Goal: Find specific page/section: Find specific page/section

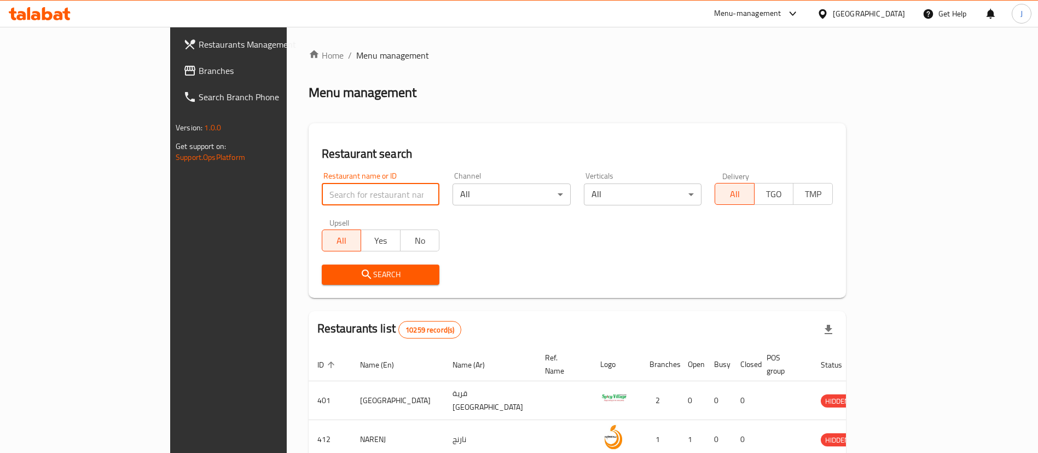
click at [366, 187] on input "search" at bounding box center [381, 194] width 118 height 22
click at [309, 49] on link "Home" at bounding box center [326, 55] width 35 height 13
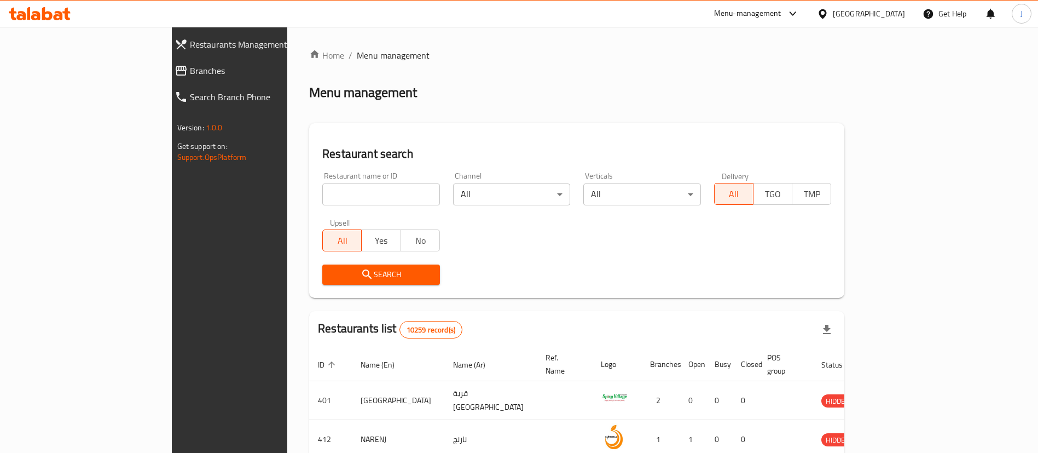
click at [322, 194] on input "search" at bounding box center [381, 194] width 118 height 22
click button "Search" at bounding box center [381, 274] width 118 height 20
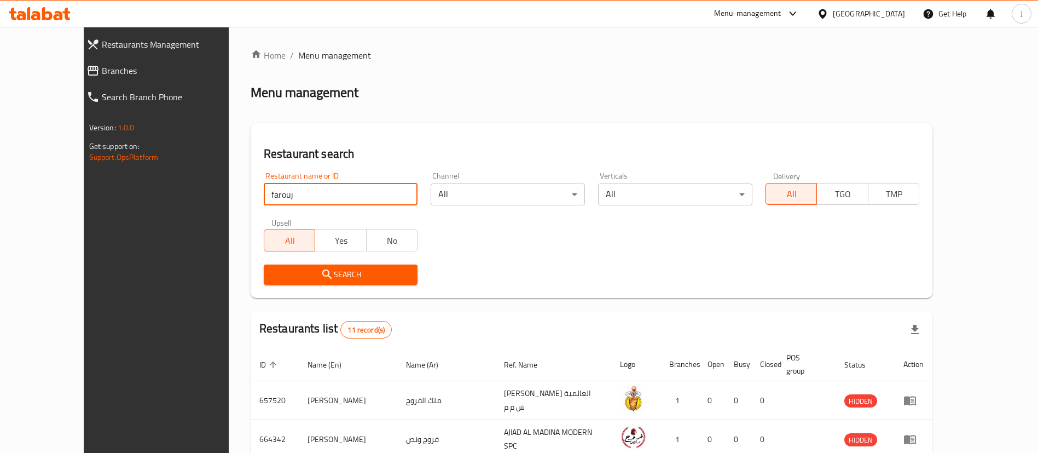
drag, startPoint x: 363, startPoint y: 184, endPoint x: 355, endPoint y: 193, distance: 12.1
click at [355, 193] on input "farouj" at bounding box center [341, 194] width 154 height 22
drag, startPoint x: 296, startPoint y: 209, endPoint x: 142, endPoint y: 201, distance: 153.4
click at [146, 206] on div "Restaurants Management Branches Search Branch Phone Version: 1.0.0 Get support …" at bounding box center [519, 437] width 871 height 820
paste input "690528"
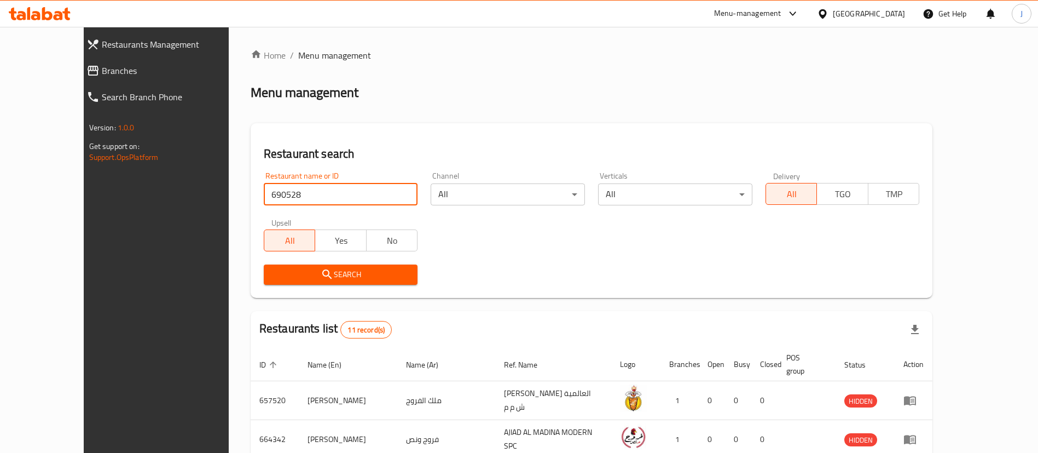
type input "690528"
click button "Search" at bounding box center [341, 274] width 154 height 20
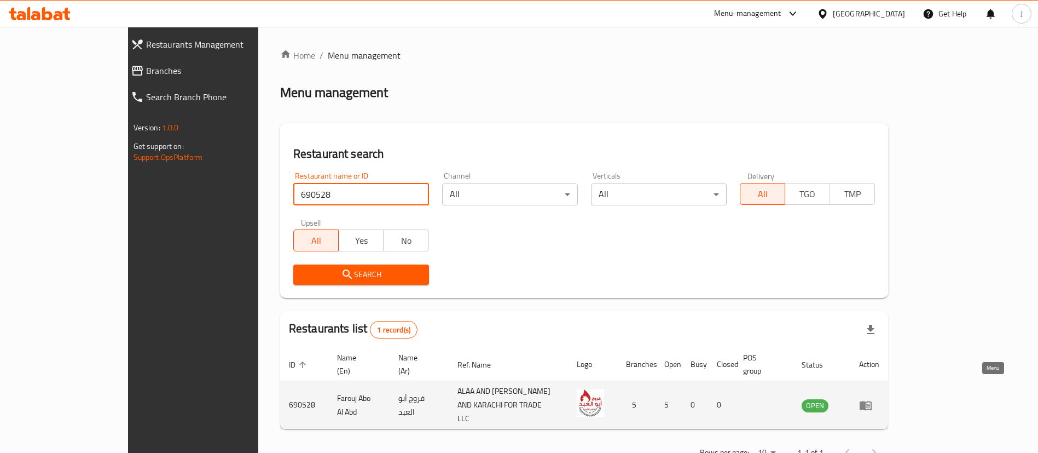
click at [872, 401] on icon "enhanced table" at bounding box center [866, 405] width 12 height 9
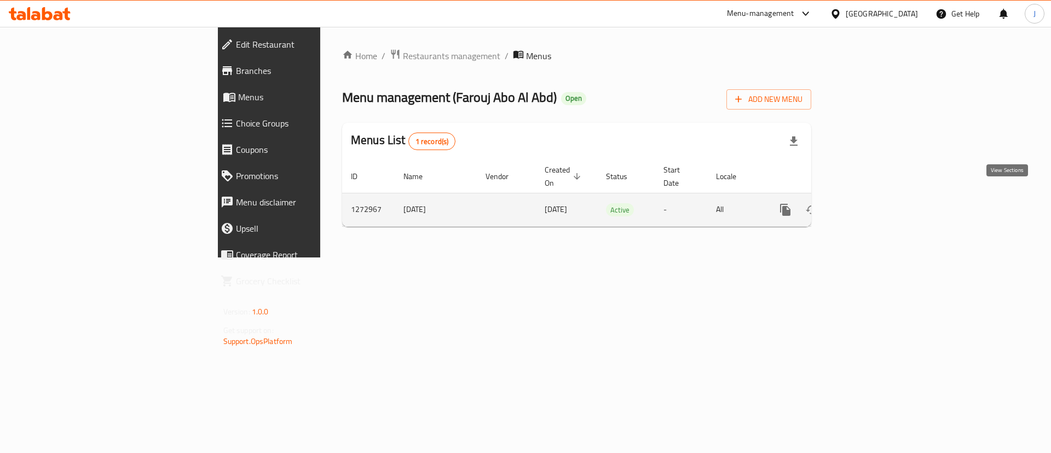
click at [871, 203] on icon "enhanced table" at bounding box center [864, 209] width 13 height 13
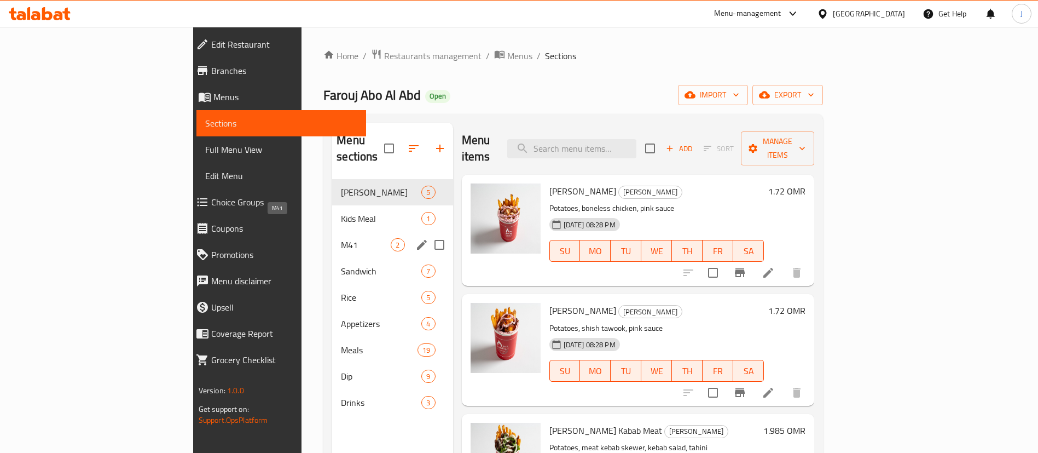
click at [341, 238] on span "M41" at bounding box center [366, 244] width 50 height 13
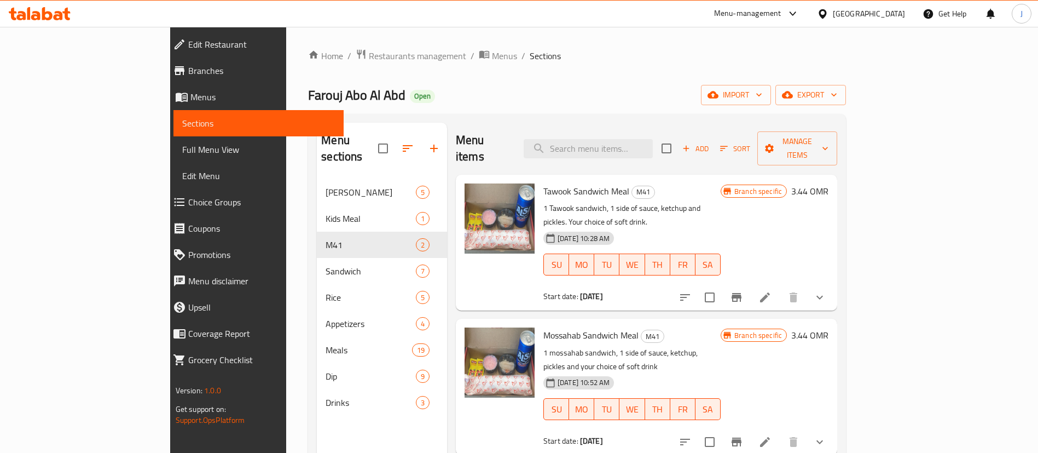
click at [833, 284] on button "show more" at bounding box center [820, 297] width 26 height 26
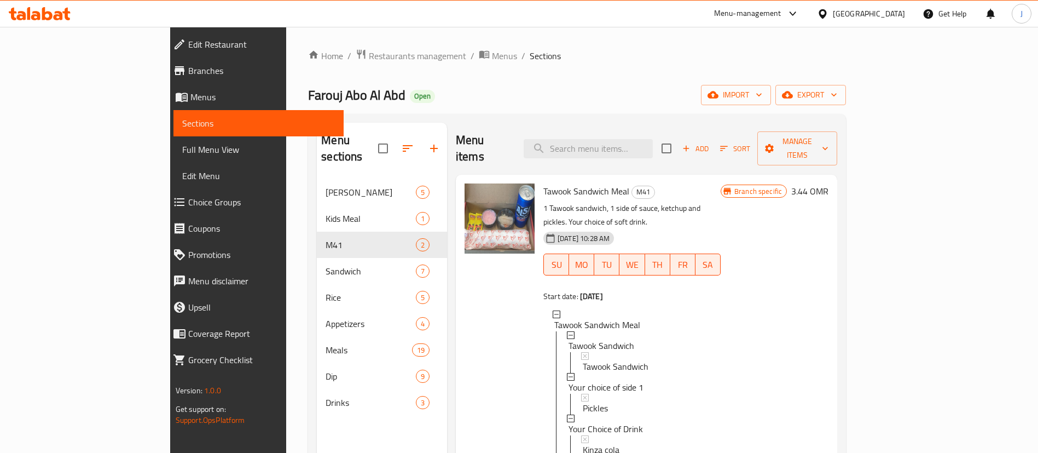
click at [570, 201] on p "1 Tawook sandwich, 1 side of sauce, ketchup and pickles. Your choice of soft dr…" at bounding box center [632, 214] width 177 height 27
drag, startPoint x: 567, startPoint y: 190, endPoint x: 616, endPoint y: 188, distance: 49.3
click at [616, 201] on p "1 Tawook sandwich, 1 side of sauce, ketchup and pickles. Your choice of soft dr…" at bounding box center [632, 214] width 177 height 27
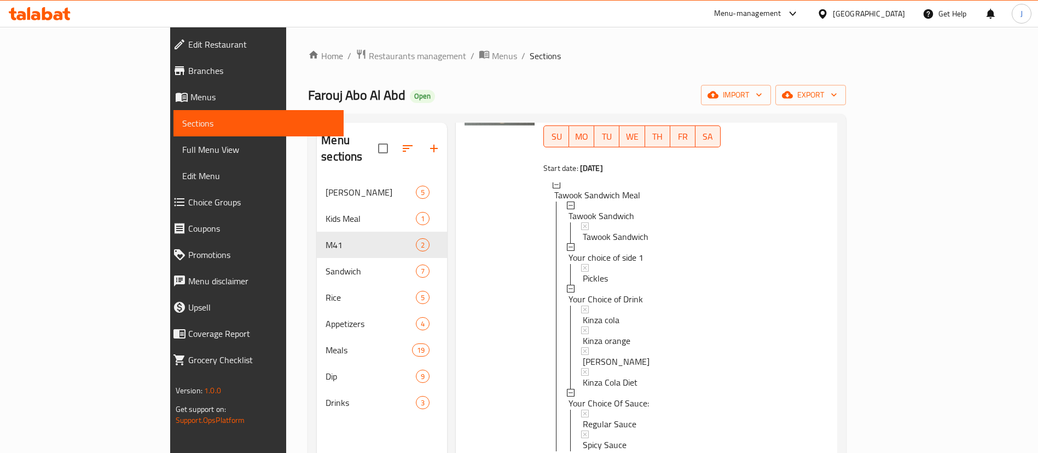
scroll to position [149, 0]
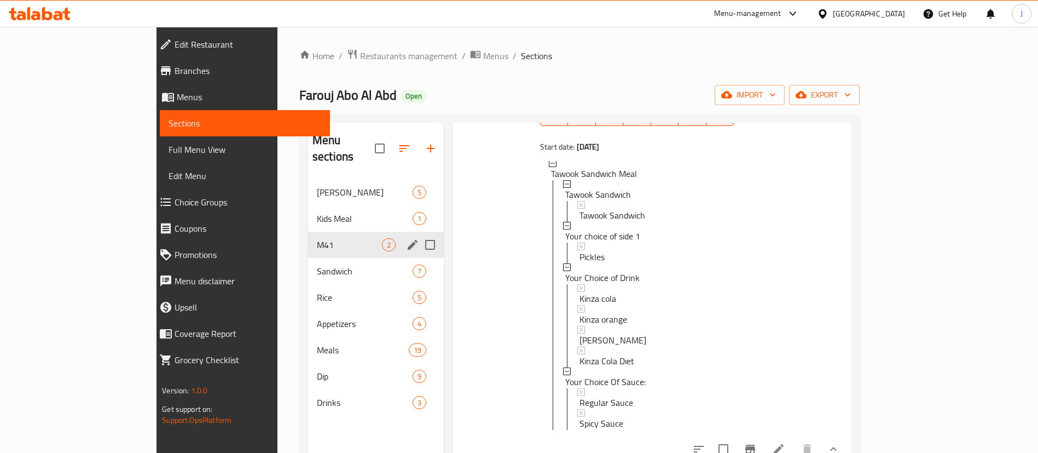
click at [317, 238] on span "M41" at bounding box center [349, 244] width 65 height 13
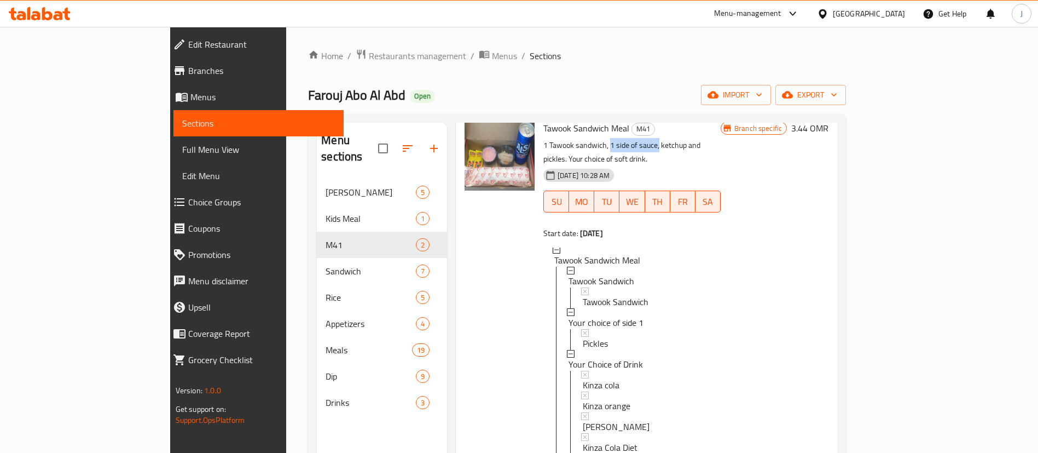
scroll to position [0, 0]
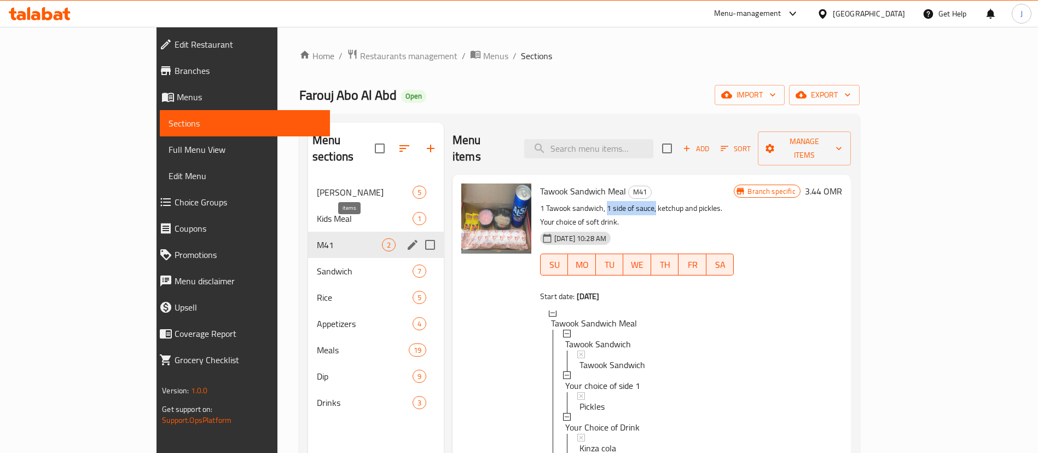
click at [383, 240] on span "2" at bounding box center [389, 245] width 13 height 10
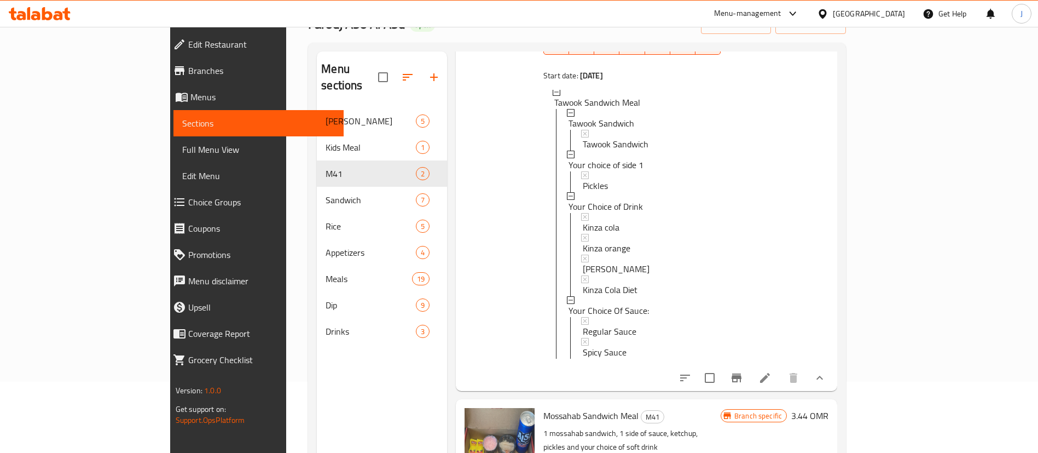
scroll to position [153, 0]
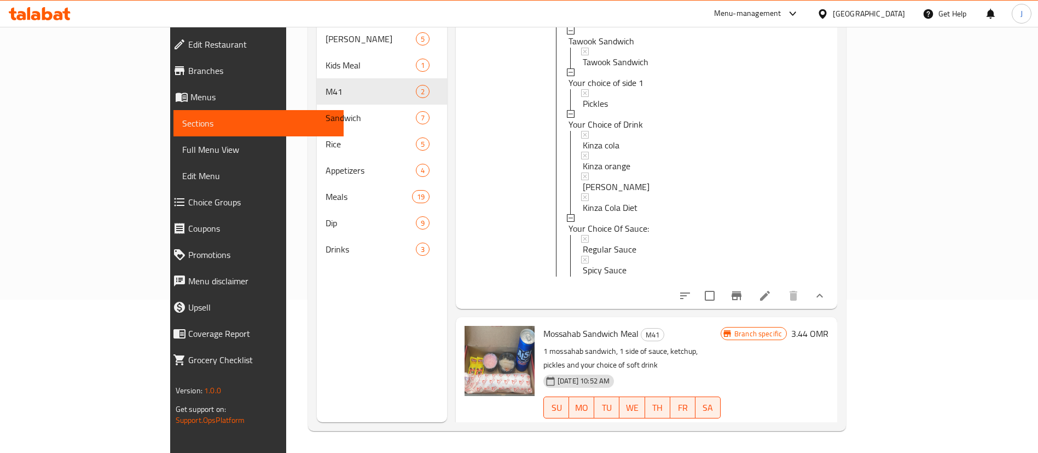
click at [826, 289] on icon "show more" at bounding box center [819, 295] width 13 height 13
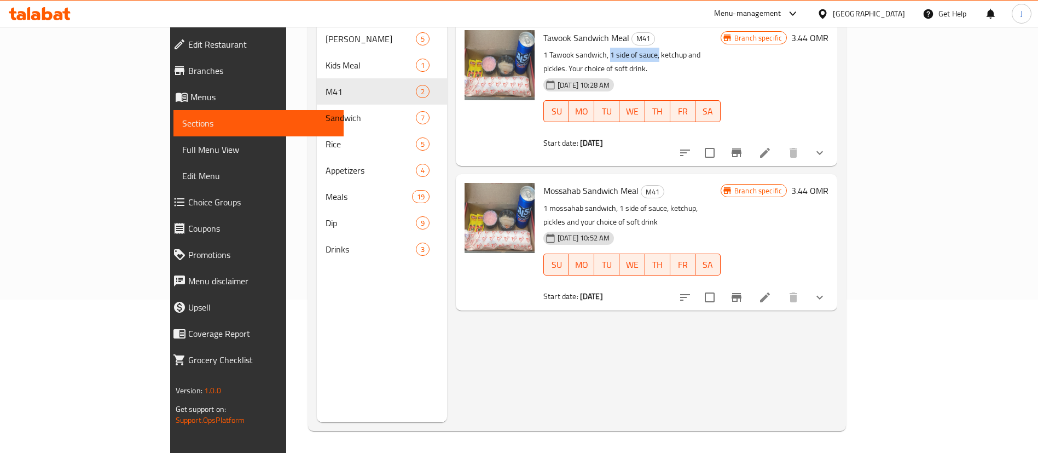
scroll to position [0, 0]
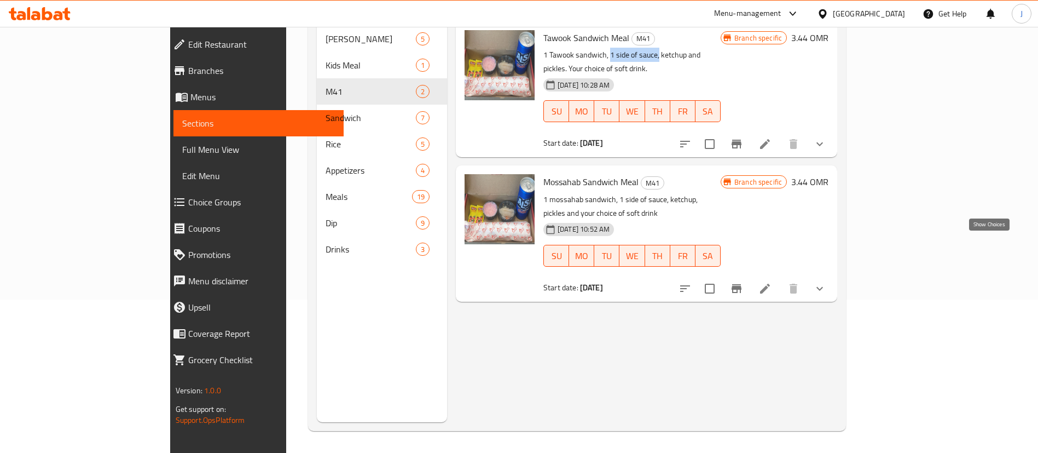
click at [826, 282] on icon "show more" at bounding box center [819, 288] width 13 height 13
